Goal: Information Seeking & Learning: Learn about a topic

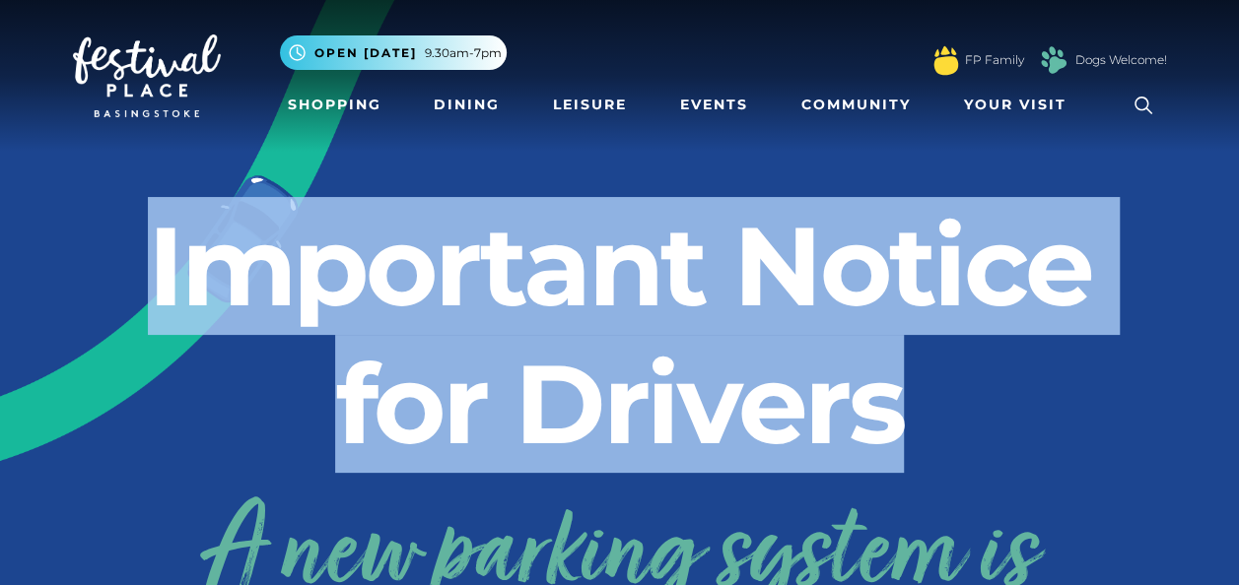
drag, startPoint x: 150, startPoint y: 225, endPoint x: 995, endPoint y: 410, distance: 865.6
click at [995, 410] on h2 "Important Notice for Drivers" at bounding box center [620, 335] width 1094 height 276
drag, startPoint x: 995, startPoint y: 410, endPoint x: 916, endPoint y: 412, distance: 78.9
click at [916, 412] on h2 "Important Notice for Drivers" at bounding box center [620, 335] width 1094 height 276
click at [893, 410] on h2 "Important Notice for Drivers" at bounding box center [620, 335] width 1094 height 276
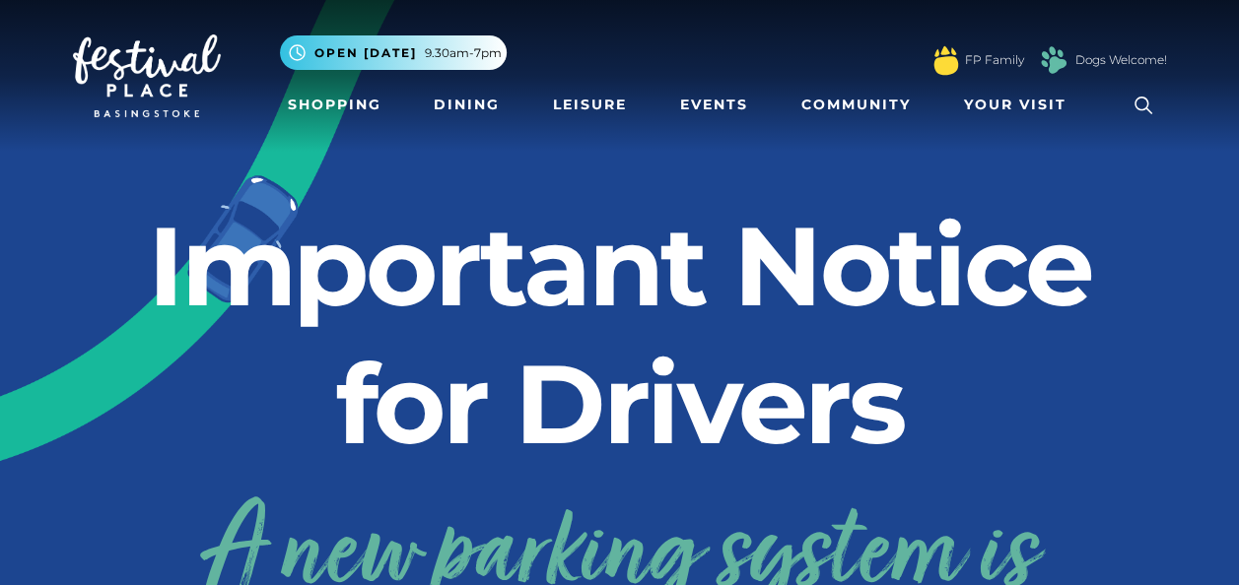
scroll to position [99, 0]
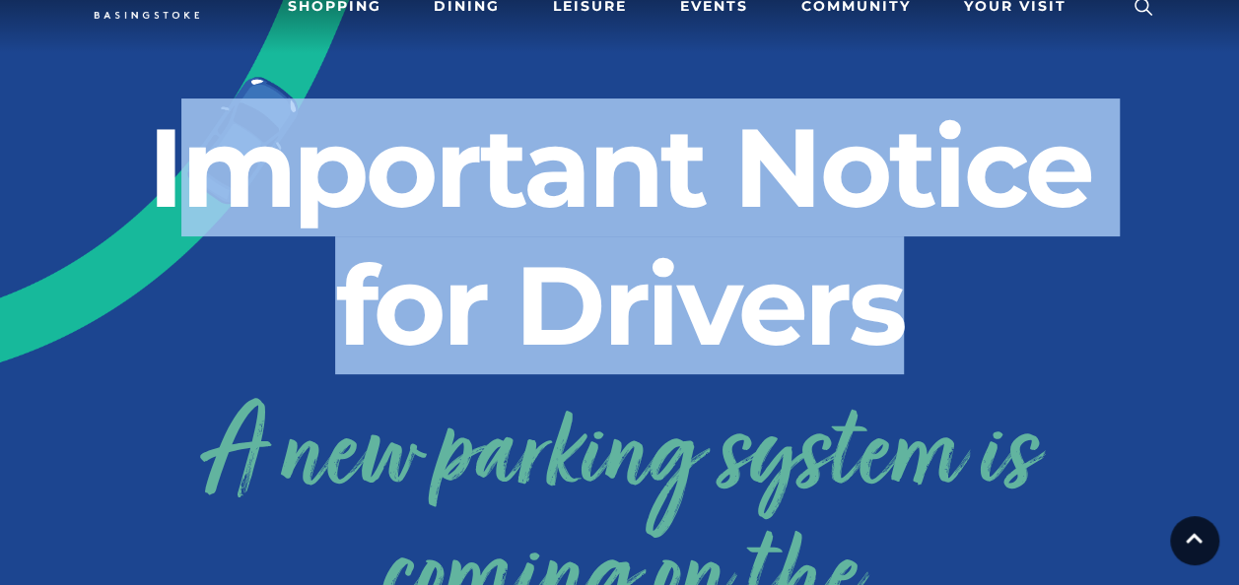
drag, startPoint x: 166, startPoint y: 187, endPoint x: 924, endPoint y: 300, distance: 767.1
click at [924, 300] on h2 "Important Notice for Drivers" at bounding box center [620, 237] width 1094 height 276
click at [282, 282] on h2 "Important Notice for Drivers" at bounding box center [620, 237] width 1094 height 276
drag, startPoint x: 127, startPoint y: 193, endPoint x: 937, endPoint y: 299, distance: 816.9
click at [937, 299] on h2 "Important Notice for Drivers" at bounding box center [620, 237] width 1094 height 276
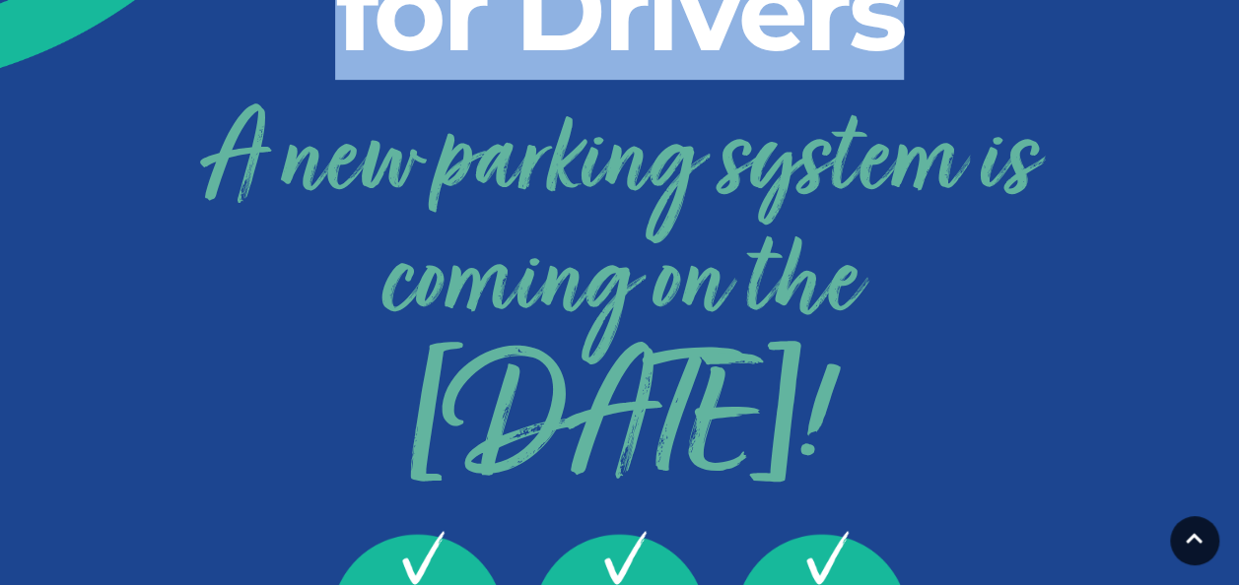
scroll to position [394, 0]
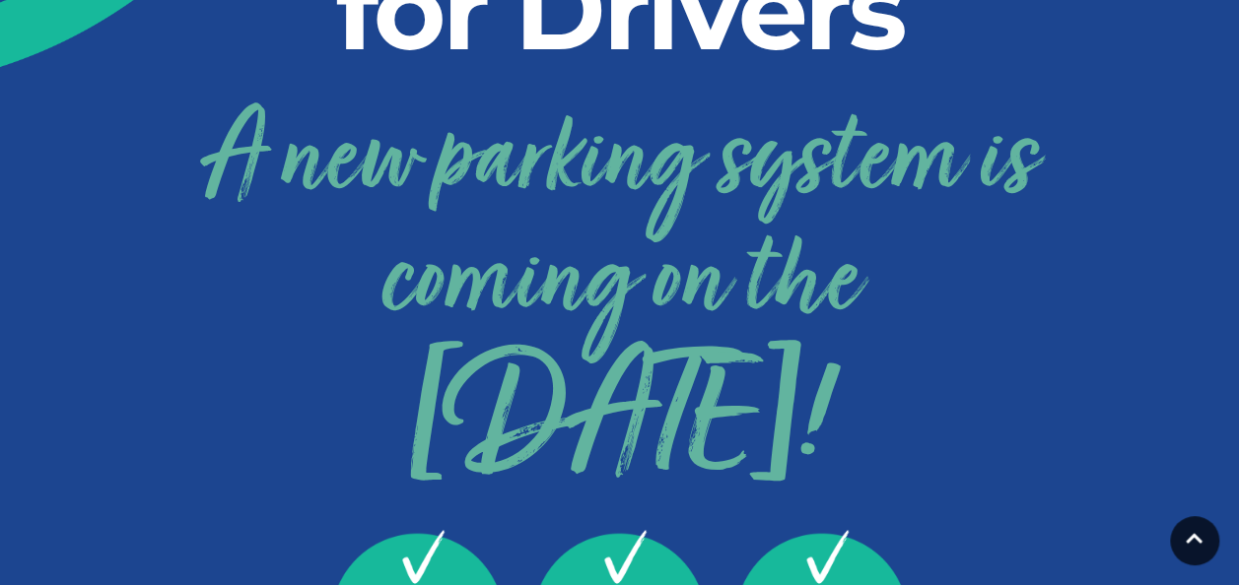
drag, startPoint x: 108, startPoint y: 38, endPoint x: 1078, endPoint y: 411, distance: 1038.8
drag, startPoint x: 1078, startPoint y: 411, endPoint x: 1143, endPoint y: 172, distance: 247.2
click at [1143, 172] on h3 "A new parking system is coming on the [DATE]!" at bounding box center [620, 305] width 1094 height 412
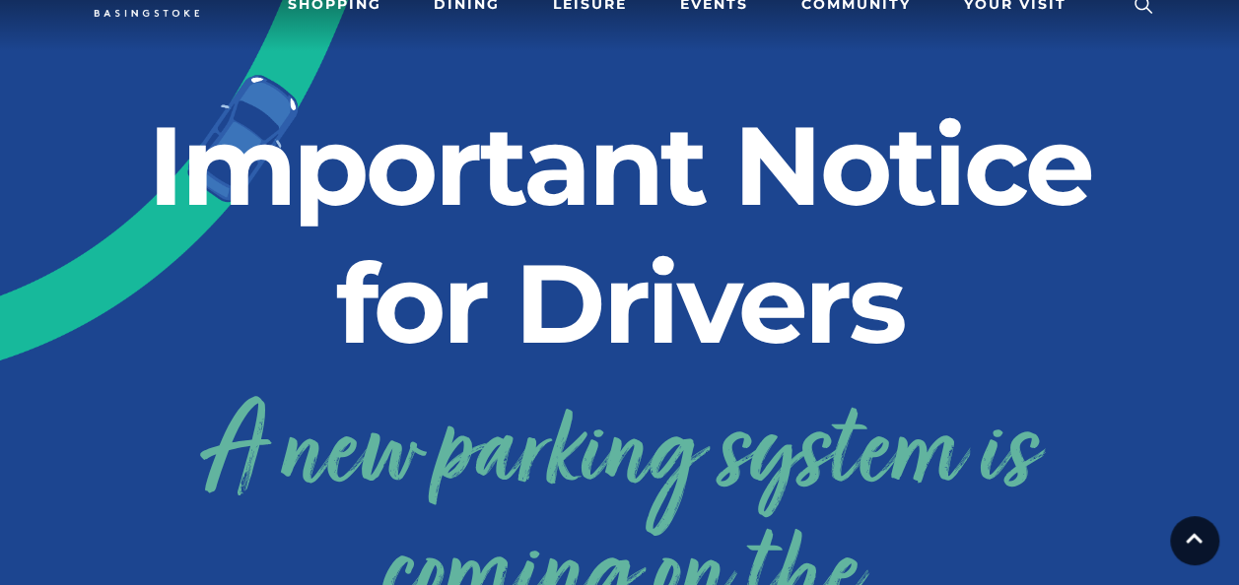
scroll to position [99, 0]
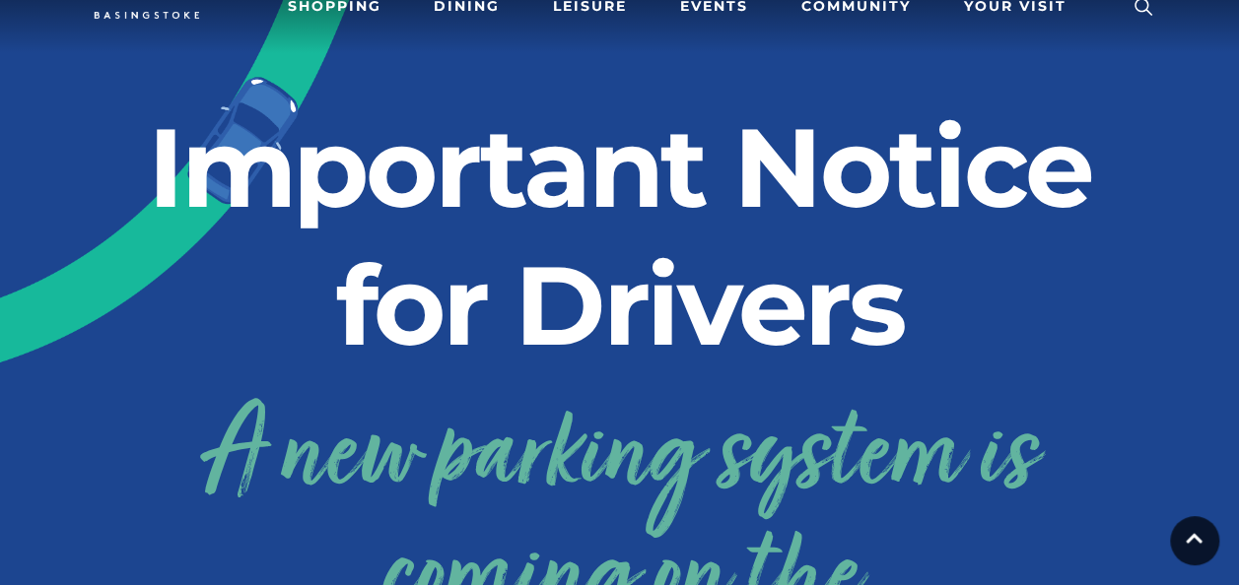
click at [966, 306] on h2 "Important Notice for Drivers" at bounding box center [620, 237] width 1094 height 276
